Goal: Information Seeking & Learning: Learn about a topic

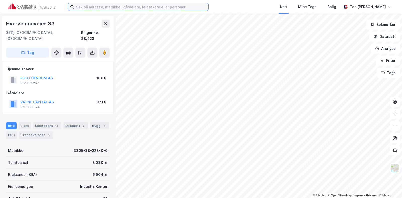
click at [85, 6] on input at bounding box center [141, 7] width 134 height 8
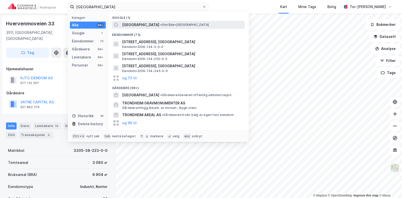
click at [160, 24] on span "•" at bounding box center [161, 25] width 2 height 4
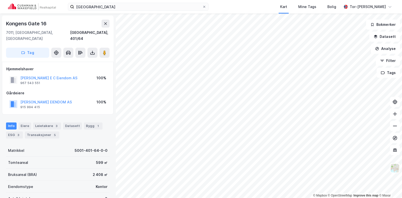
click at [108, 147] on div "© Mapbox © OpenStreetMap Improve this map © [GEOGRAPHIC_DATA][STREET_ADDRESS] T…" at bounding box center [201, 106] width 402 height 185
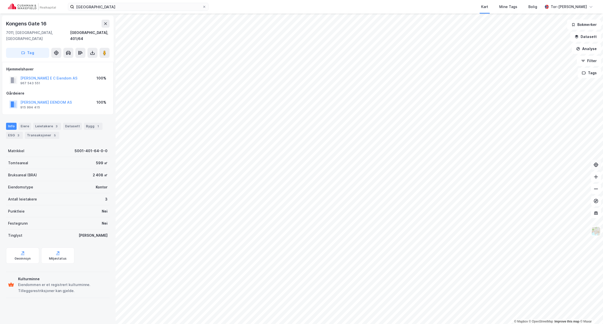
click at [402, 166] on icon at bounding box center [595, 164] width 5 height 5
click at [402, 198] on icon at bounding box center [595, 200] width 5 height 5
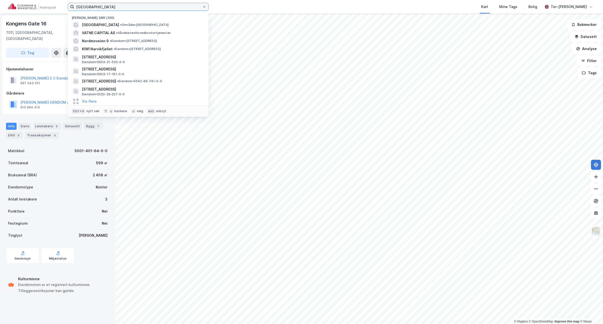
click at [110, 6] on input "[GEOGRAPHIC_DATA]" at bounding box center [138, 7] width 128 height 8
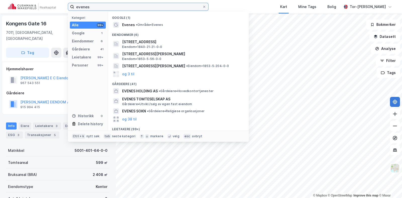
drag, startPoint x: 100, startPoint y: 7, endPoint x: 13, endPoint y: 3, distance: 87.0
click at [13, 3] on div "evenes Kategori Alle 99+ Google 1 Eiendommer 6 Gårdeiere 41 Leietakere 99+ Pers…" at bounding box center [201, 7] width 402 height 14
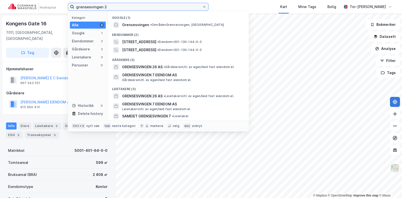
type input "grensesvingen 2"
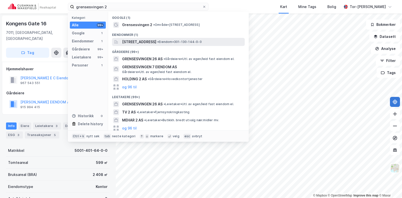
click at [156, 42] on span "[STREET_ADDRESS]" at bounding box center [139, 42] width 34 height 6
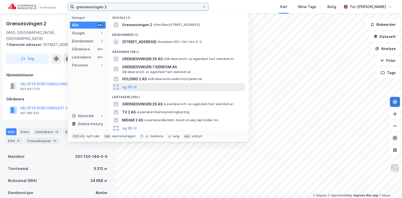
drag, startPoint x: 168, startPoint y: 9, endPoint x: 219, endPoint y: 87, distance: 93.6
click at [208, 11] on div "grensesvingen 2 Kategori Alle 99+ Google 1 Eiendommer 1 Gårdeiere 99+ Leietaker…" at bounding box center [138, 7] width 141 height 8
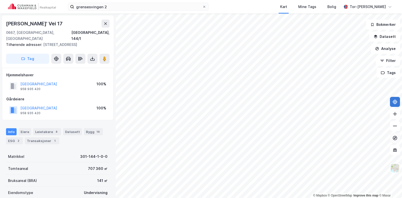
click at [399, 140] on div "© Mapbox © OpenStreetMap Improve this map © Maxar [PERSON_NAME]' [STREET_ADDRES…" at bounding box center [201, 106] width 402 height 185
